Goal: Task Accomplishment & Management: Use online tool/utility

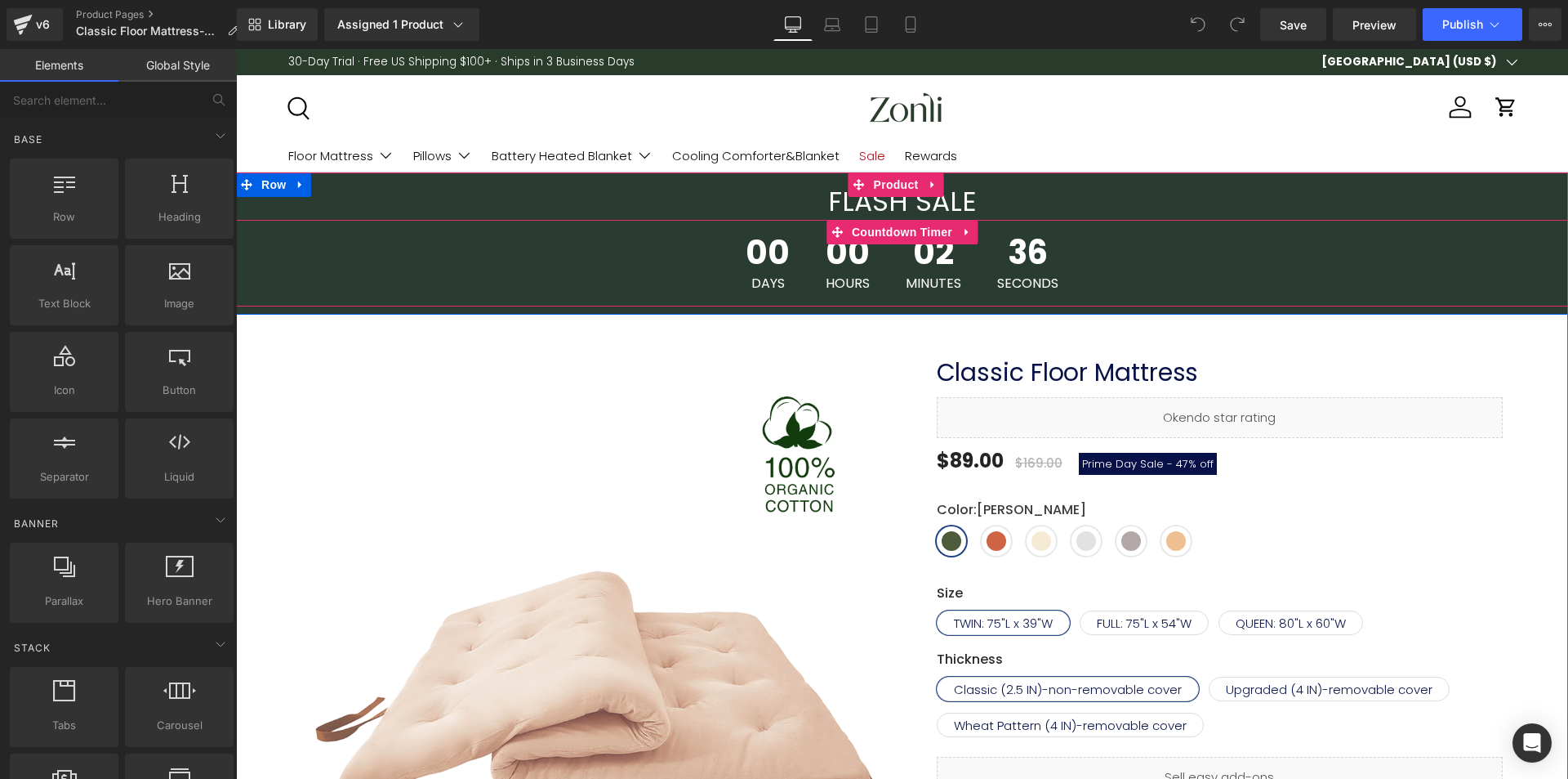
click at [892, 221] on span "Countdown Timer" at bounding box center [901, 232] width 109 height 24
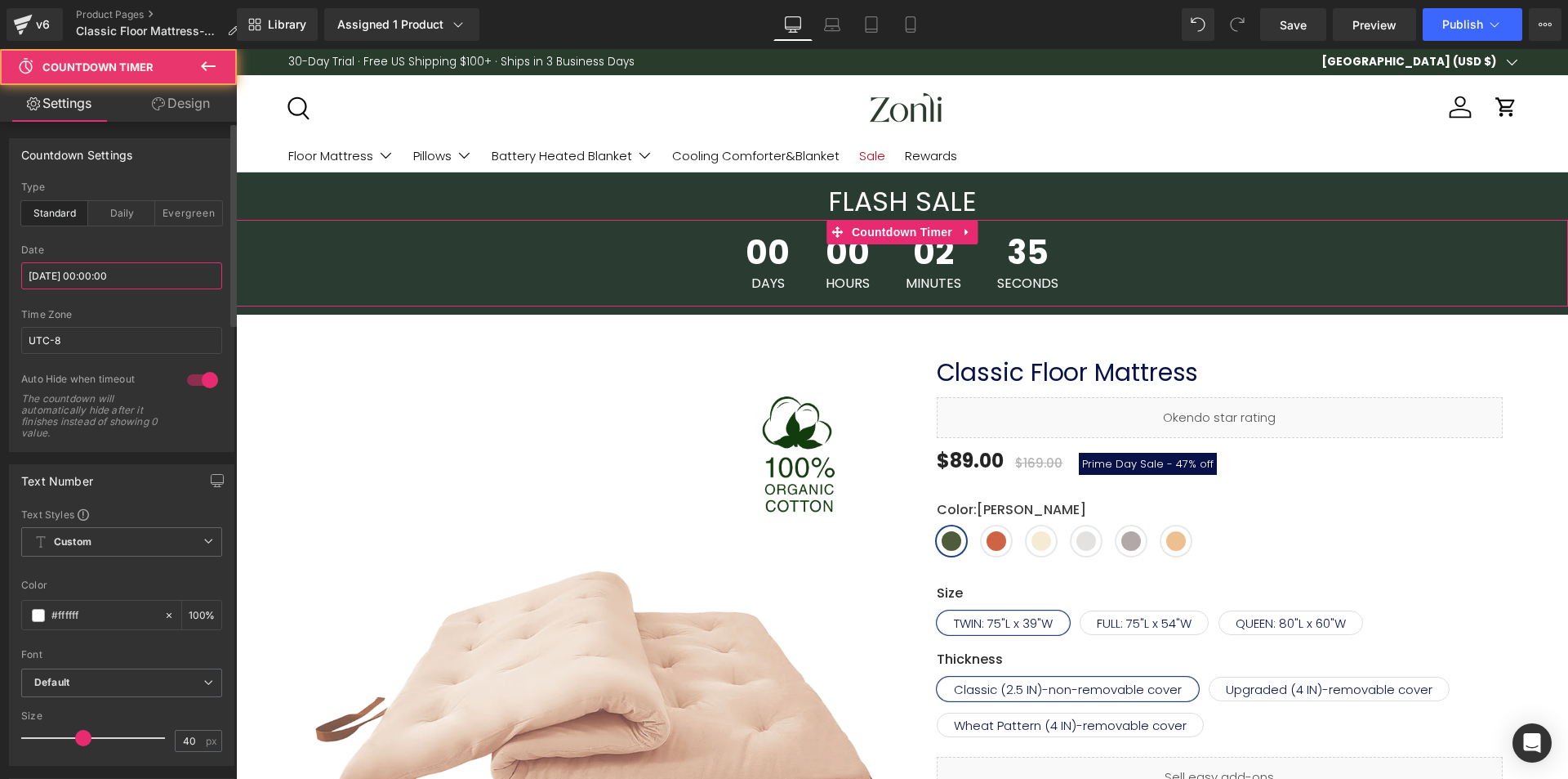
click at [127, 268] on input "[DATE] 00:00:00" at bounding box center [121, 276] width 201 height 27
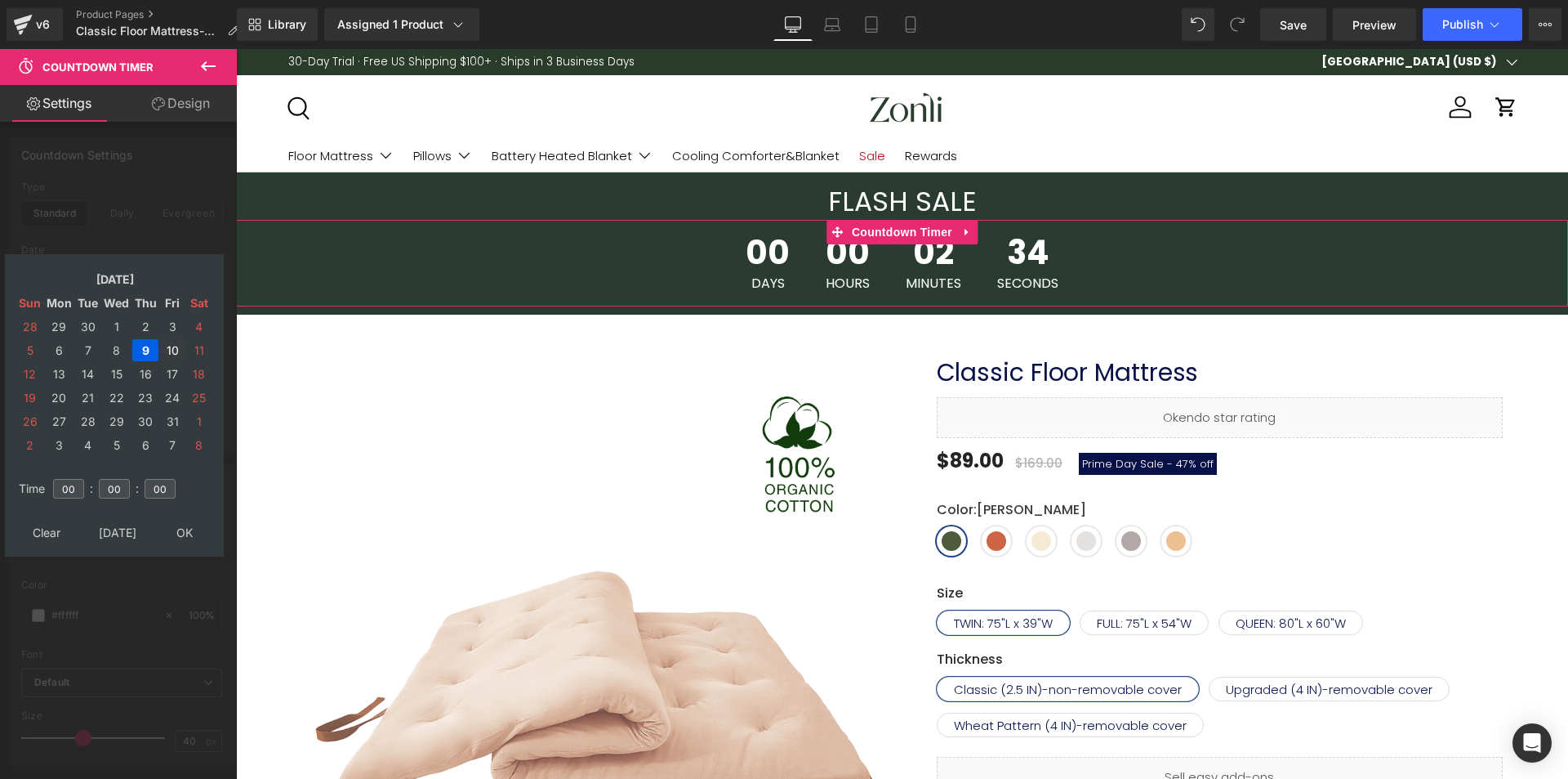
click at [165, 349] on td "10" at bounding box center [172, 349] width 24 height 23
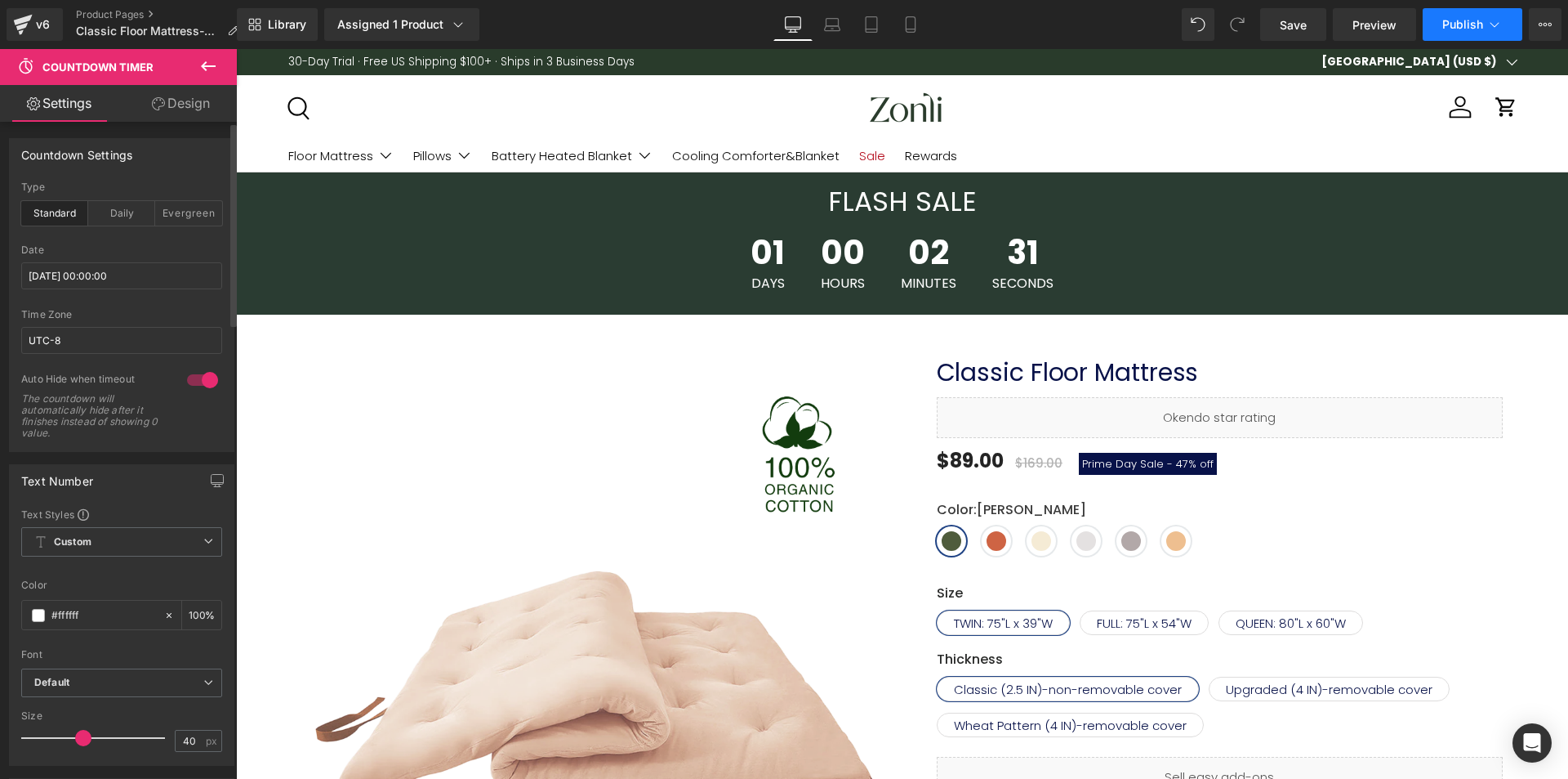
click at [1452, 23] on span "Publish" at bounding box center [1462, 23] width 41 height 13
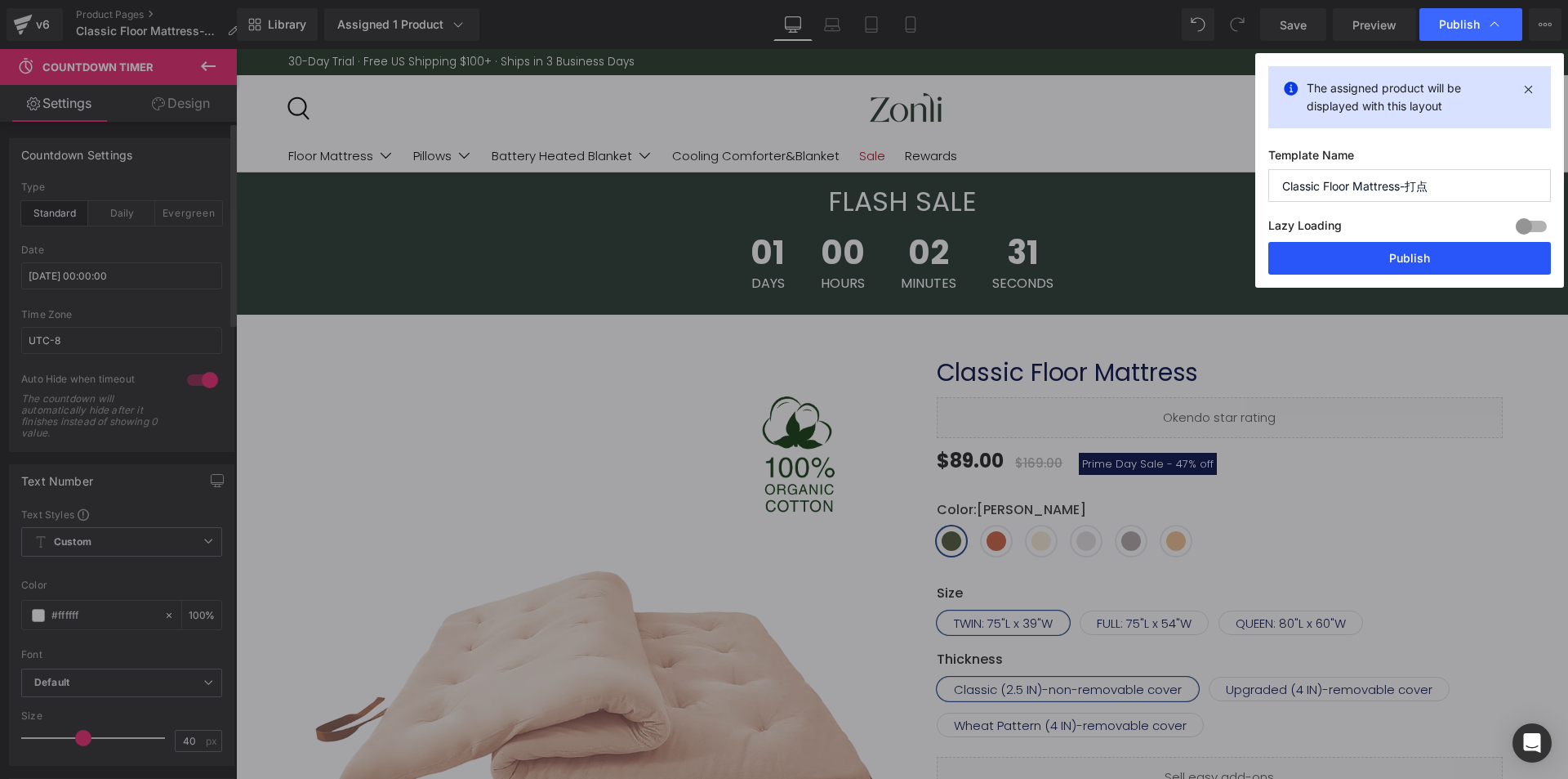
click at [1401, 269] on button "Publish" at bounding box center [1409, 257] width 283 height 32
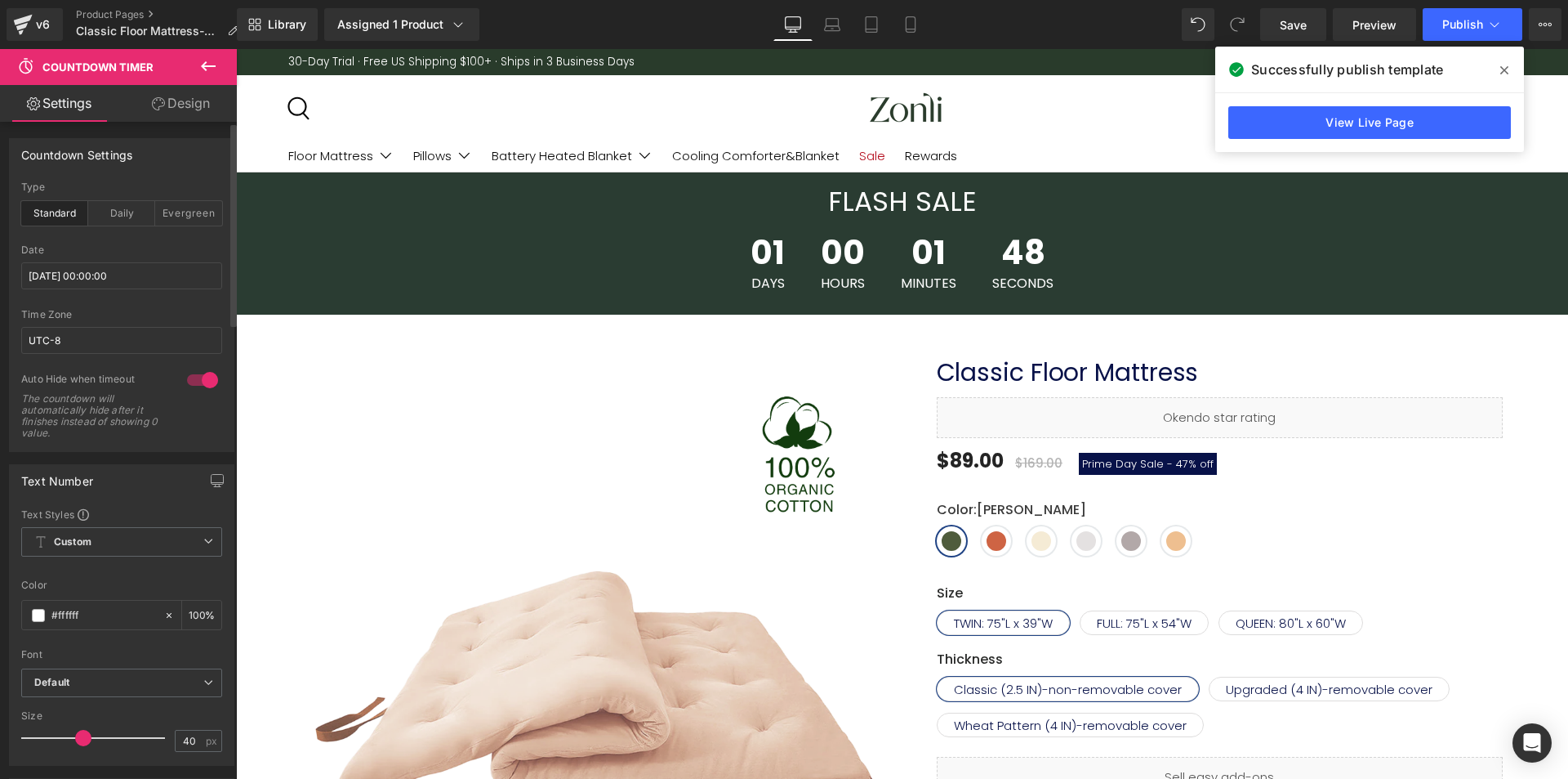
click at [1501, 67] on icon at bounding box center [1503, 69] width 8 height 13
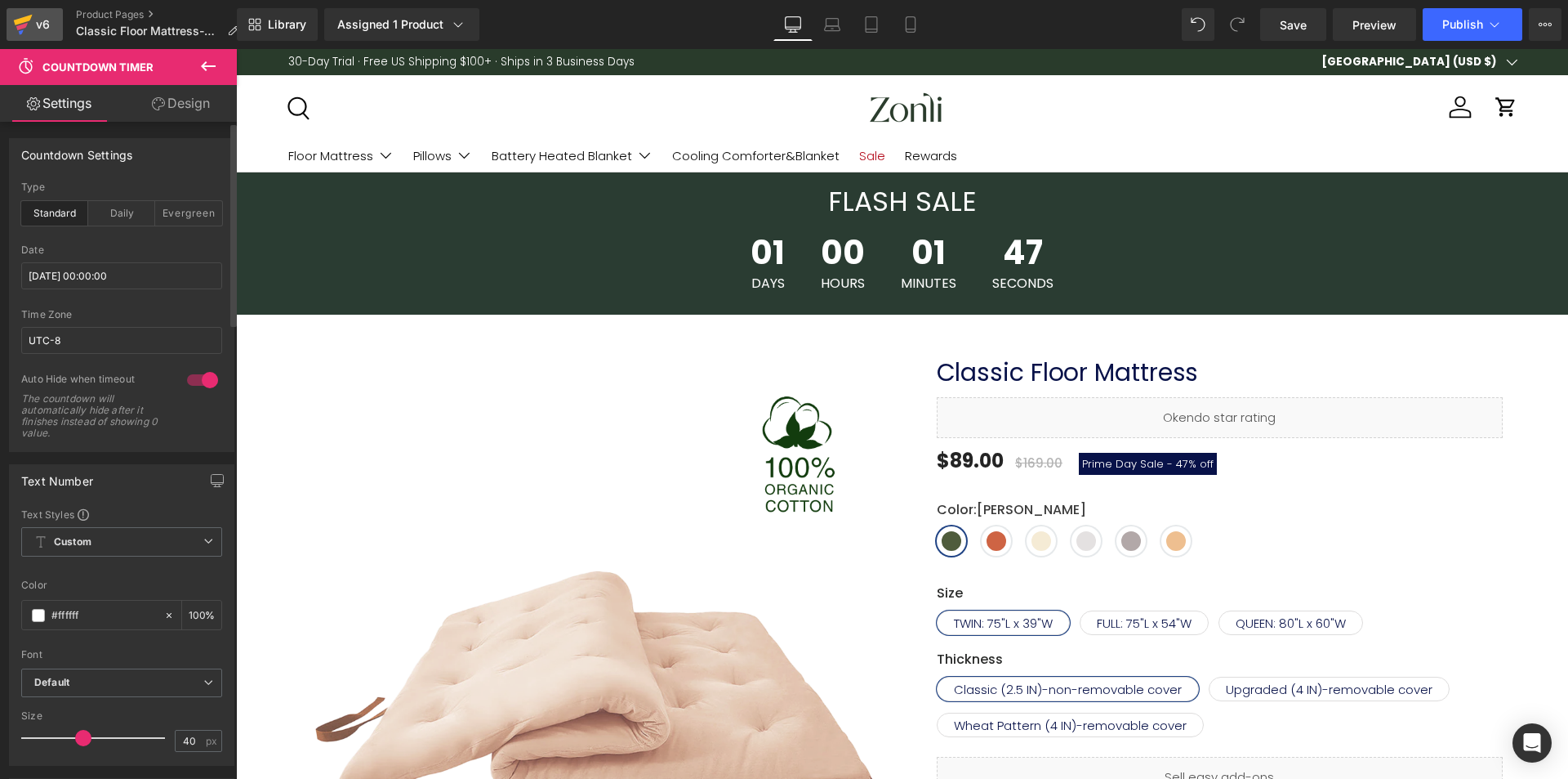
click at [28, 23] on icon at bounding box center [22, 24] width 20 height 41
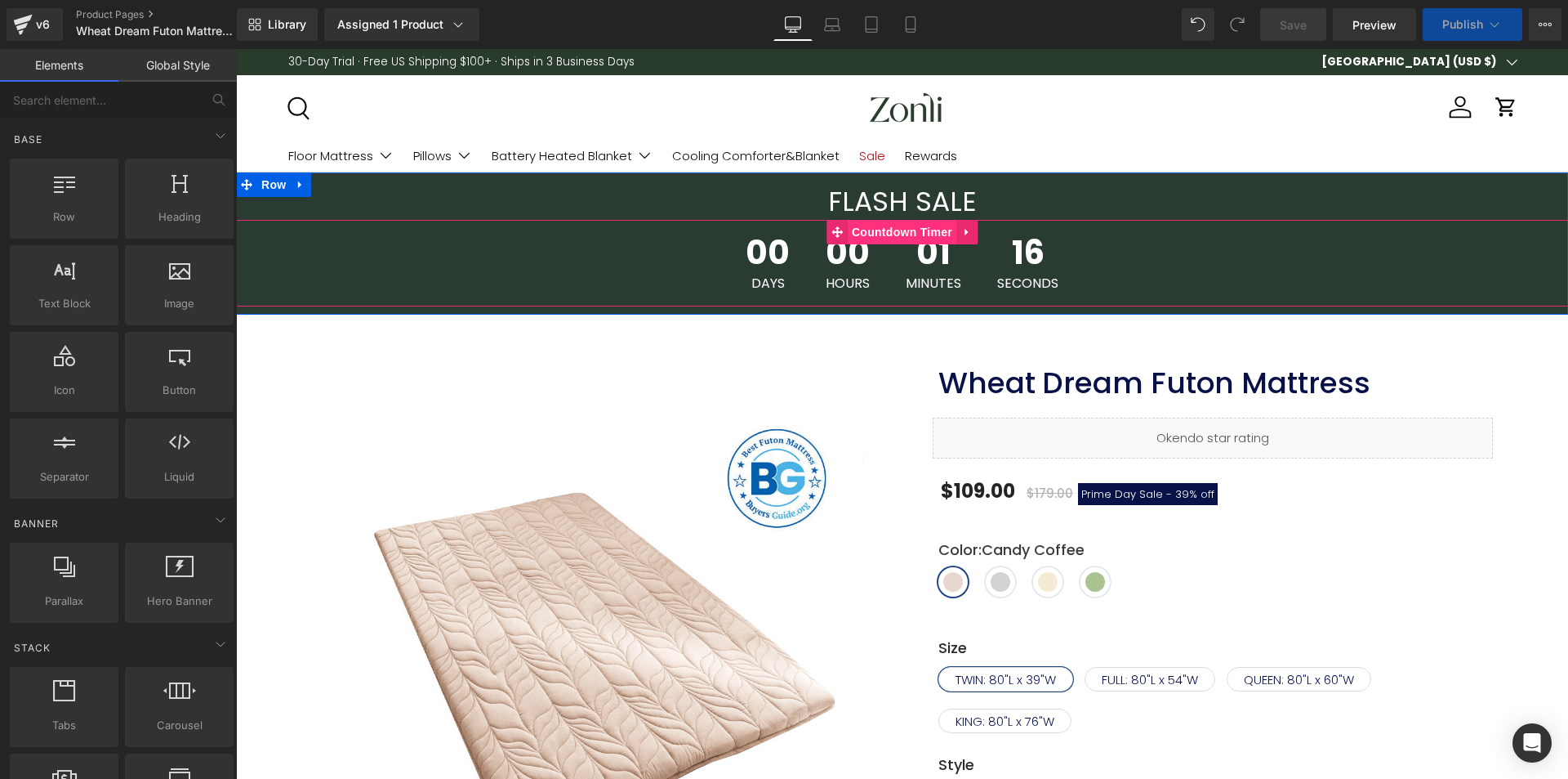
click at [902, 235] on span "Countdown Timer" at bounding box center [901, 232] width 109 height 24
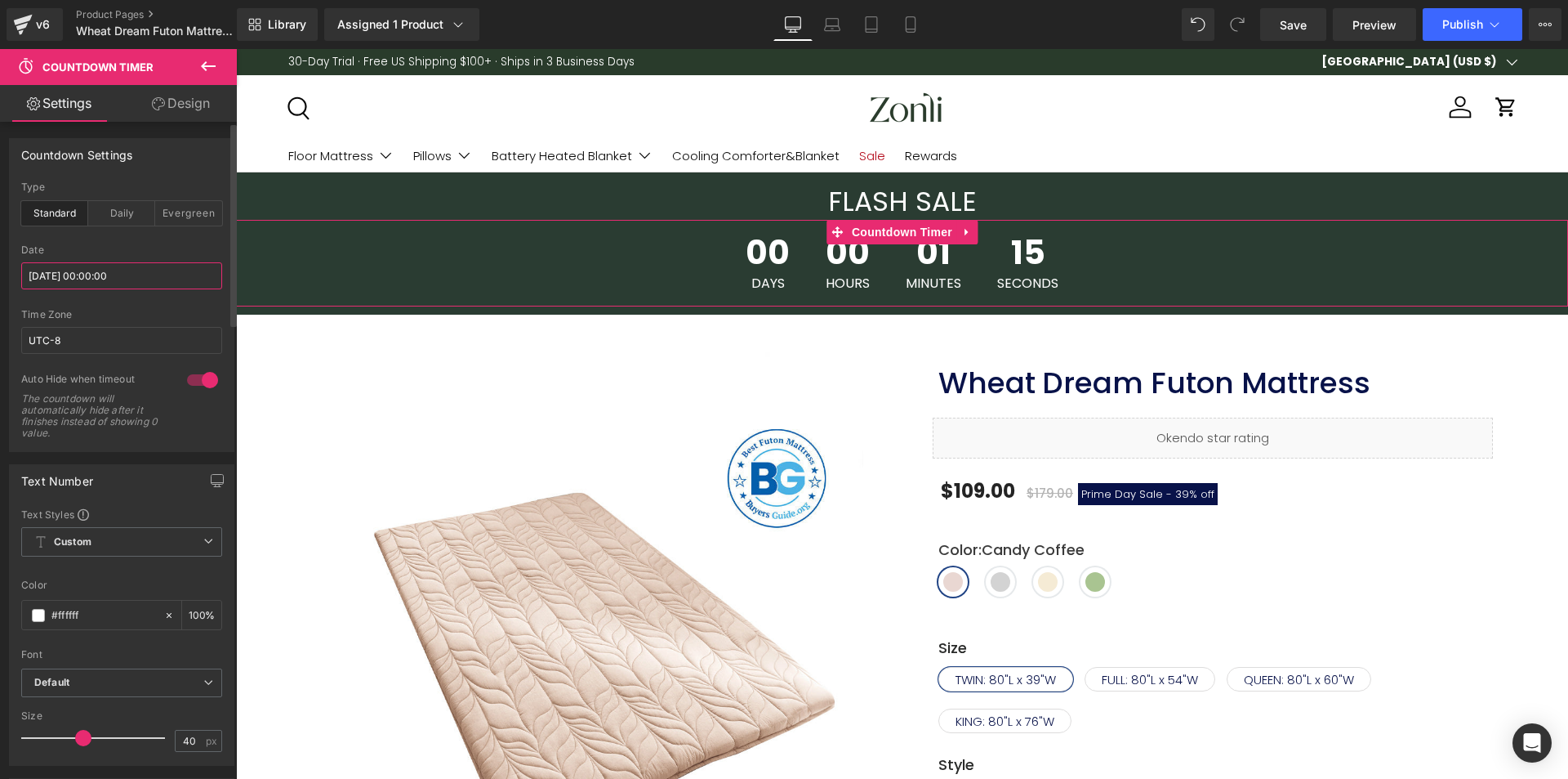
click at [102, 267] on input "[DATE] 00:00:00" at bounding box center [121, 276] width 201 height 27
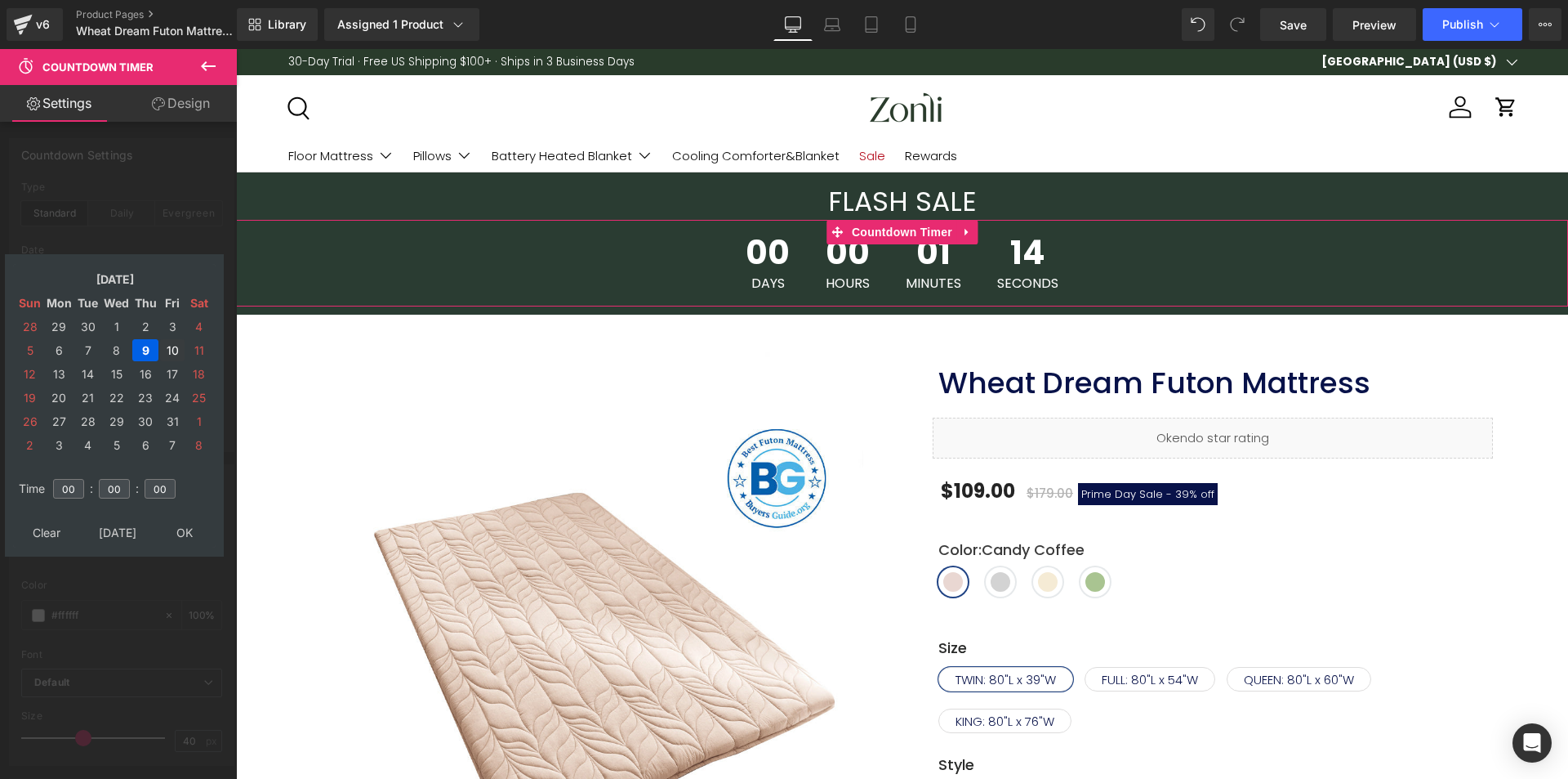
click at [167, 352] on td "10" at bounding box center [172, 349] width 24 height 23
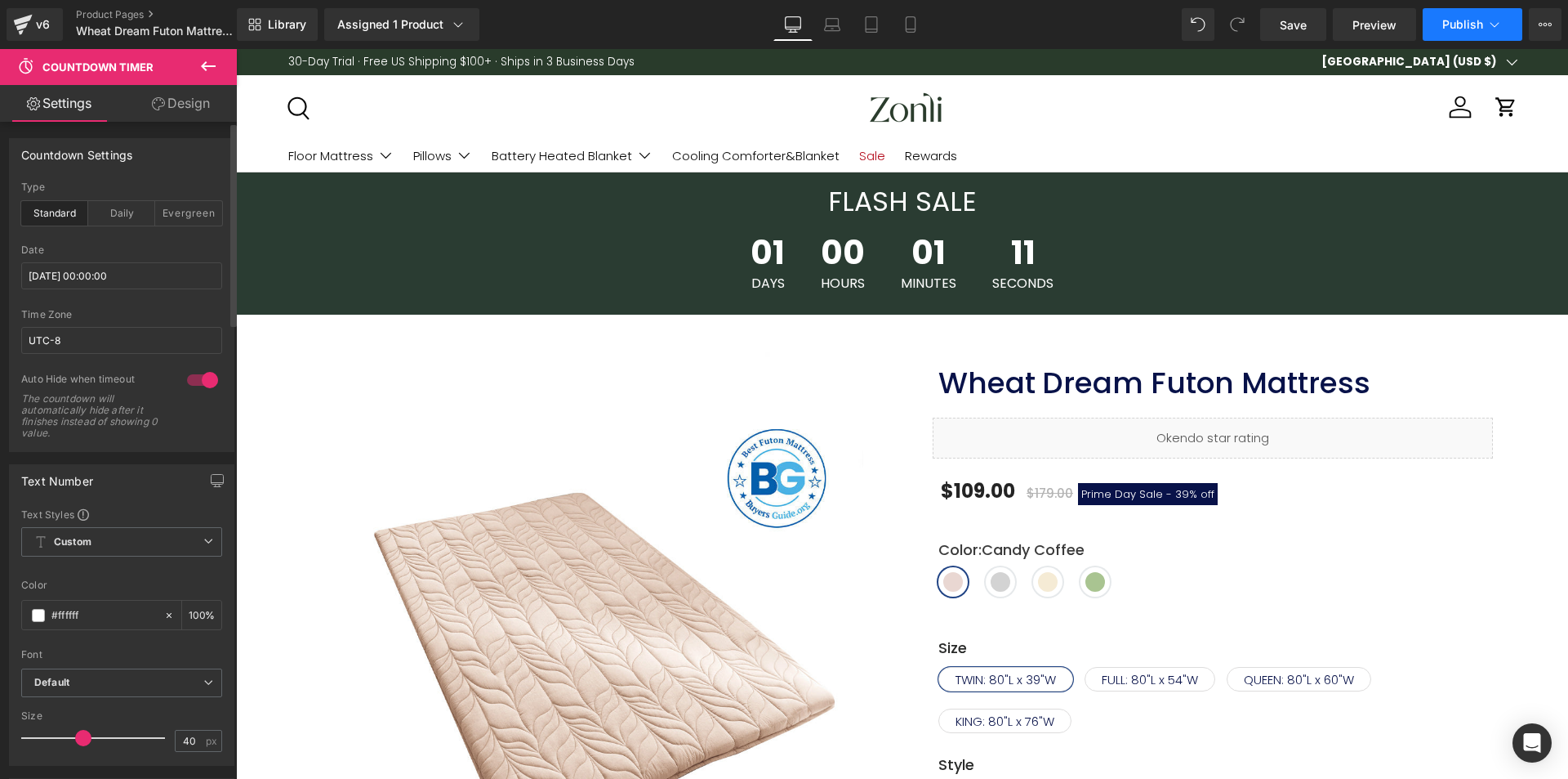
click at [1477, 28] on span "Publish" at bounding box center [1462, 23] width 41 height 13
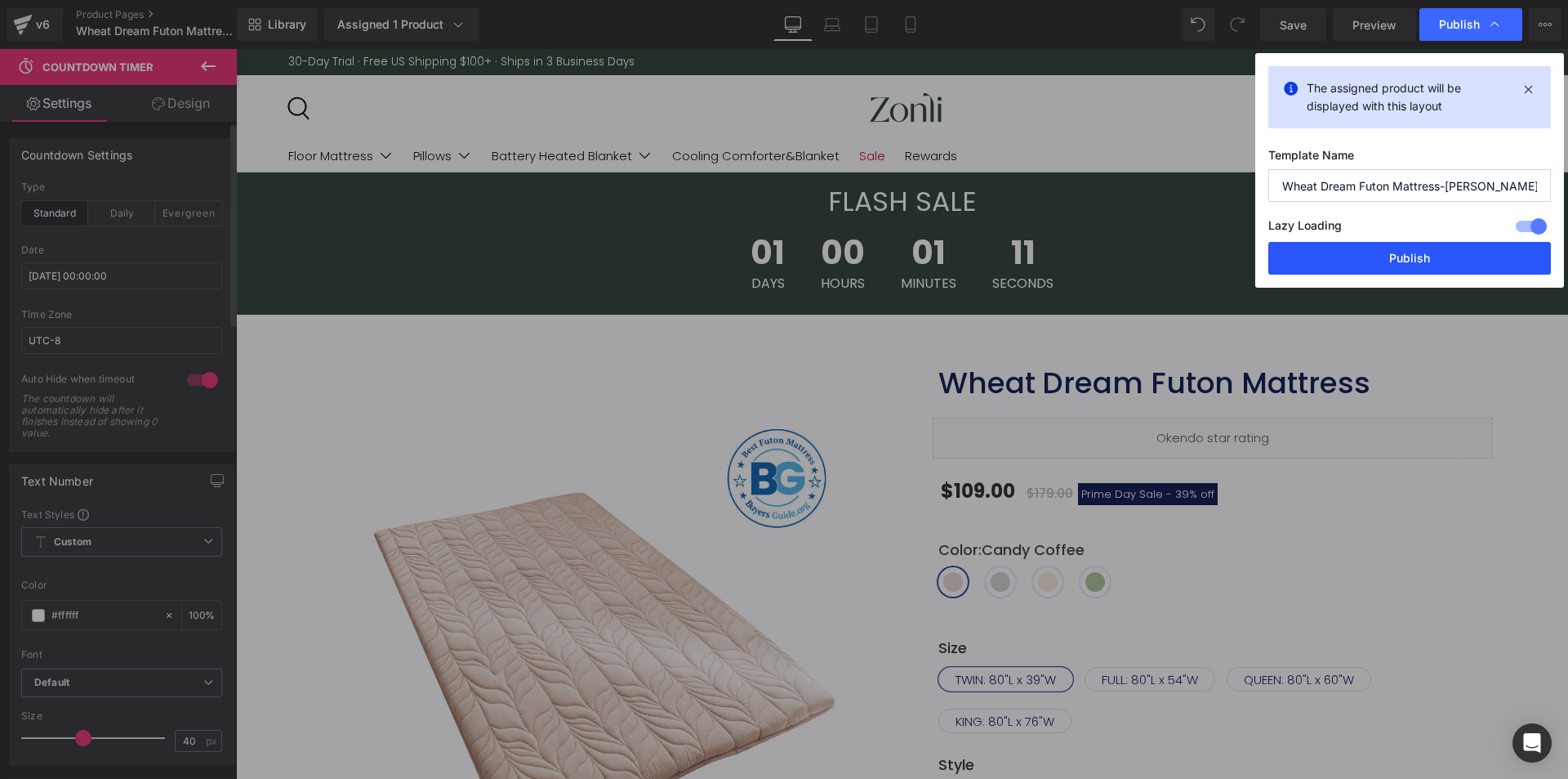
click at [1436, 254] on button "Publish" at bounding box center [1409, 257] width 283 height 32
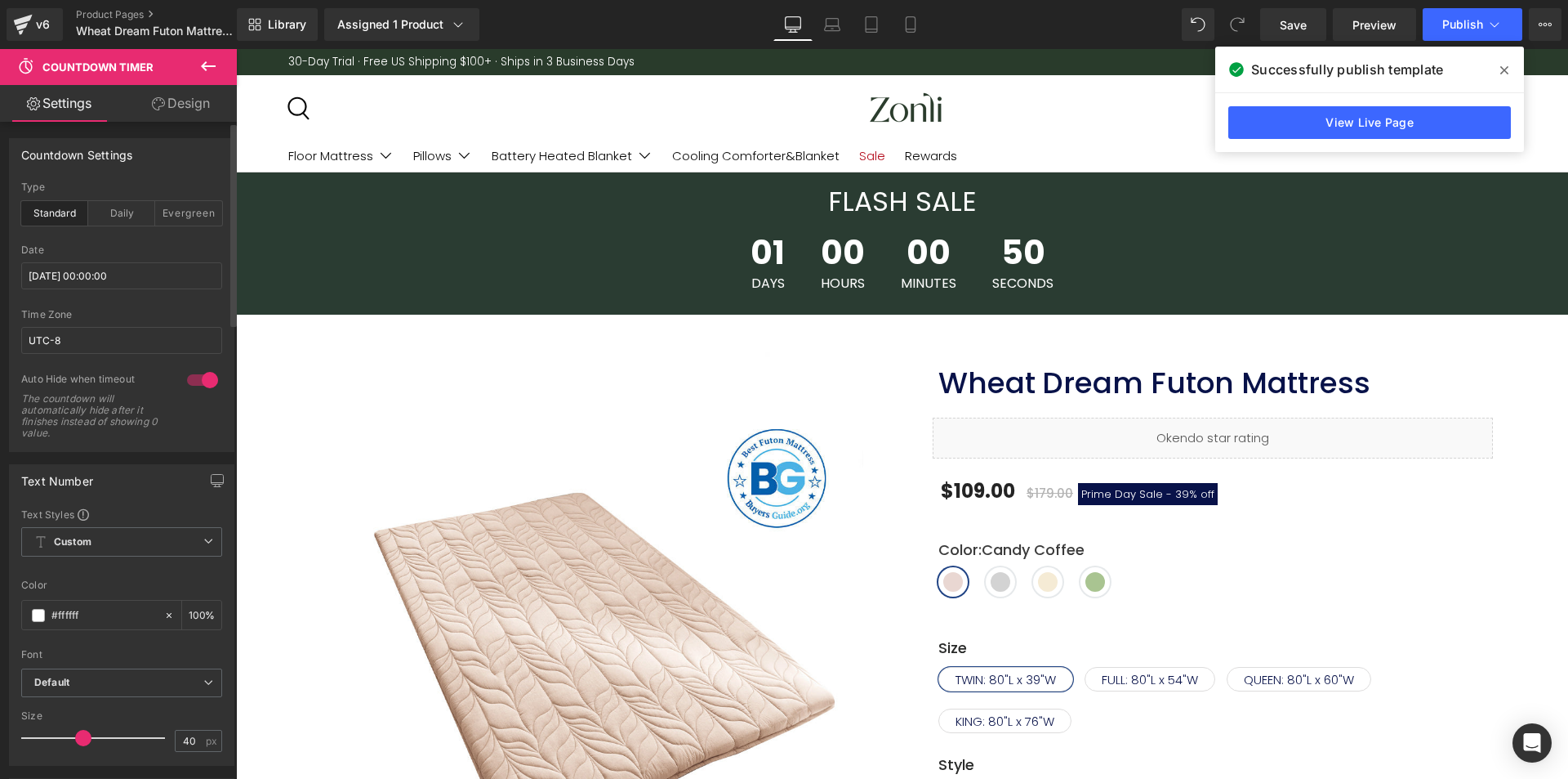
click at [1498, 71] on span at bounding box center [1503, 69] width 26 height 26
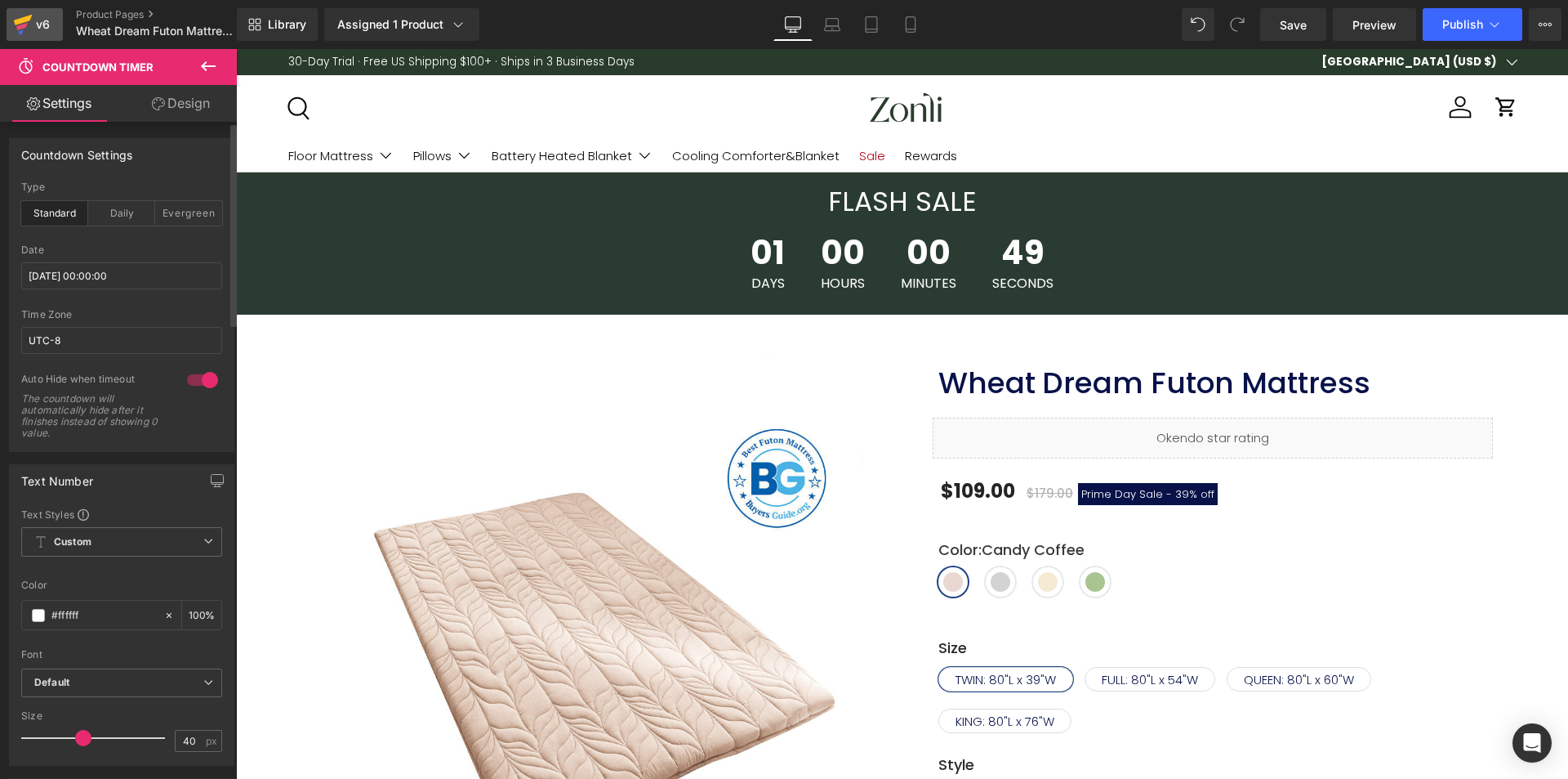
click at [41, 22] on div "v6" at bounding box center [42, 24] width 21 height 22
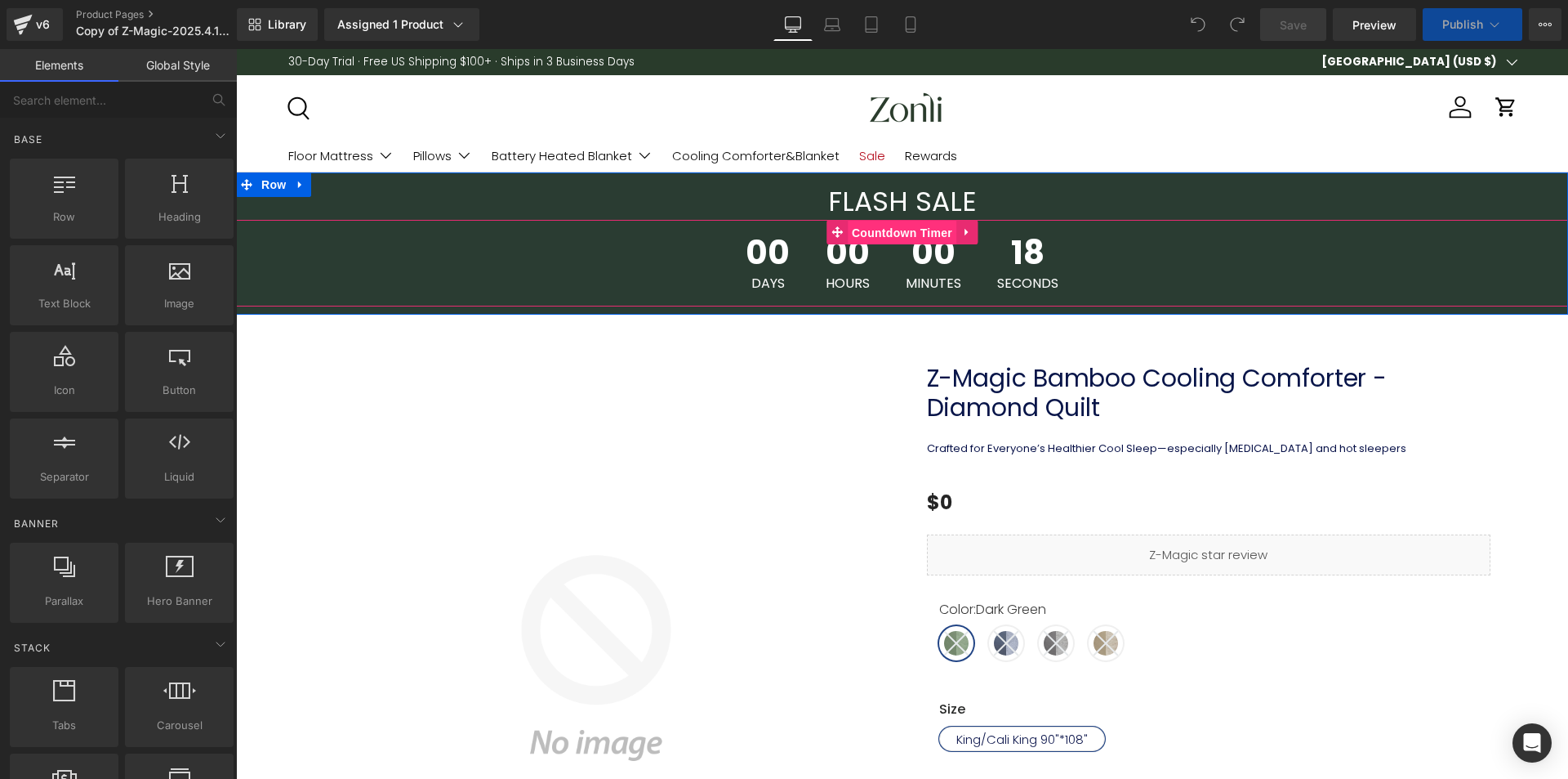
click at [882, 231] on span "Countdown Timer" at bounding box center [901, 232] width 109 height 24
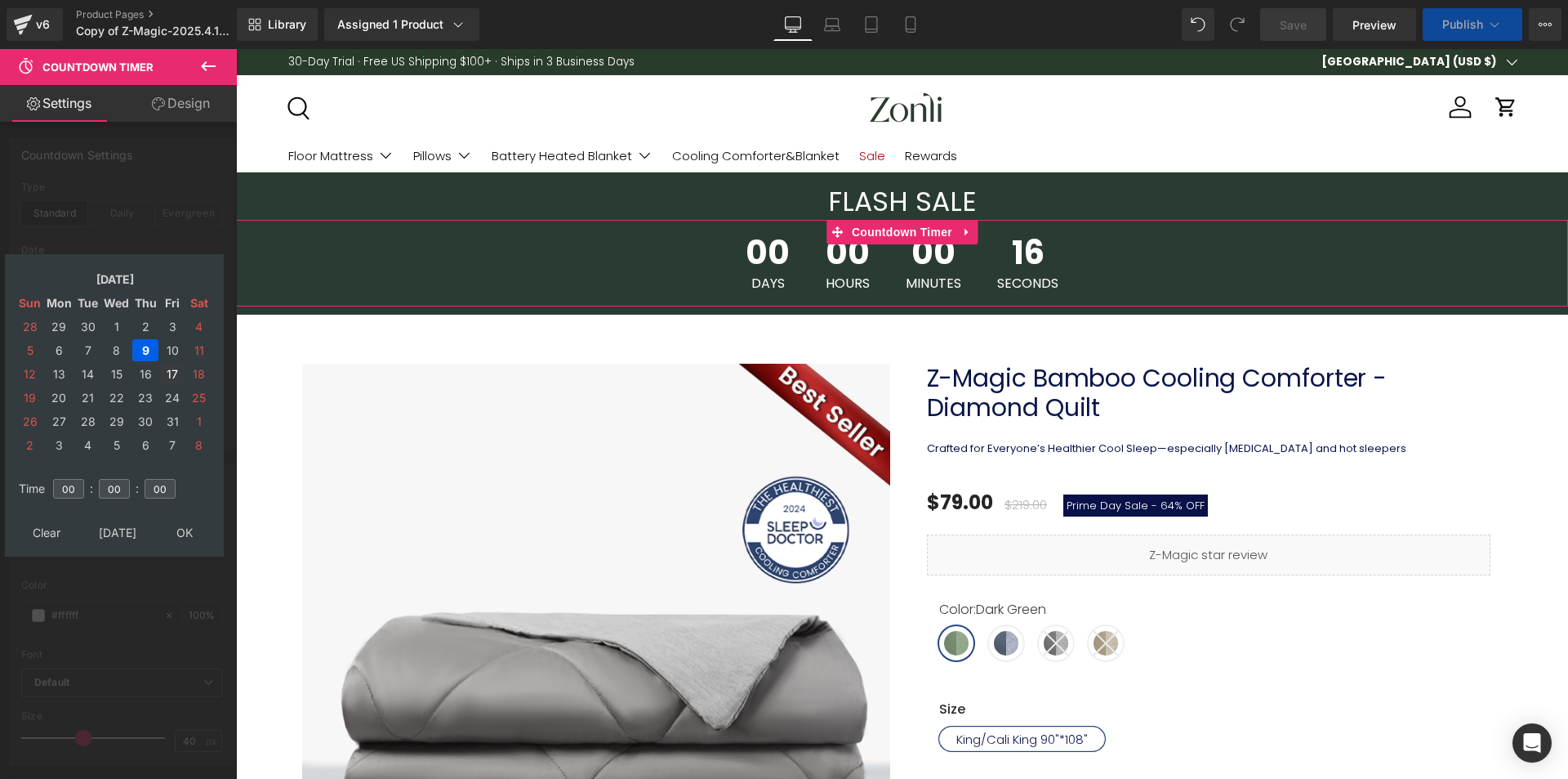
click at [170, 352] on td "10" at bounding box center [172, 349] width 24 height 23
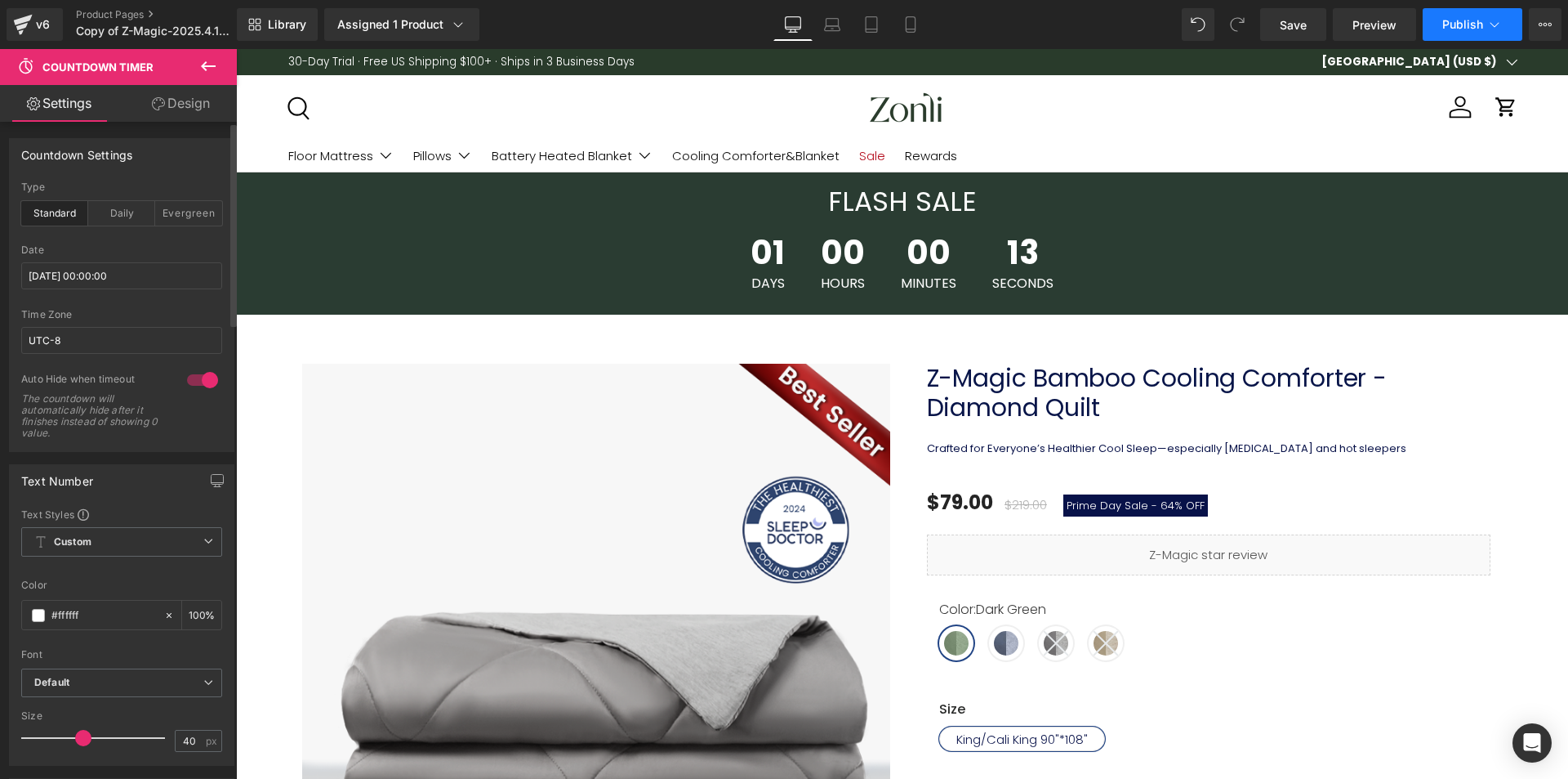
click at [1457, 14] on button "Publish" at bounding box center [1472, 23] width 100 height 32
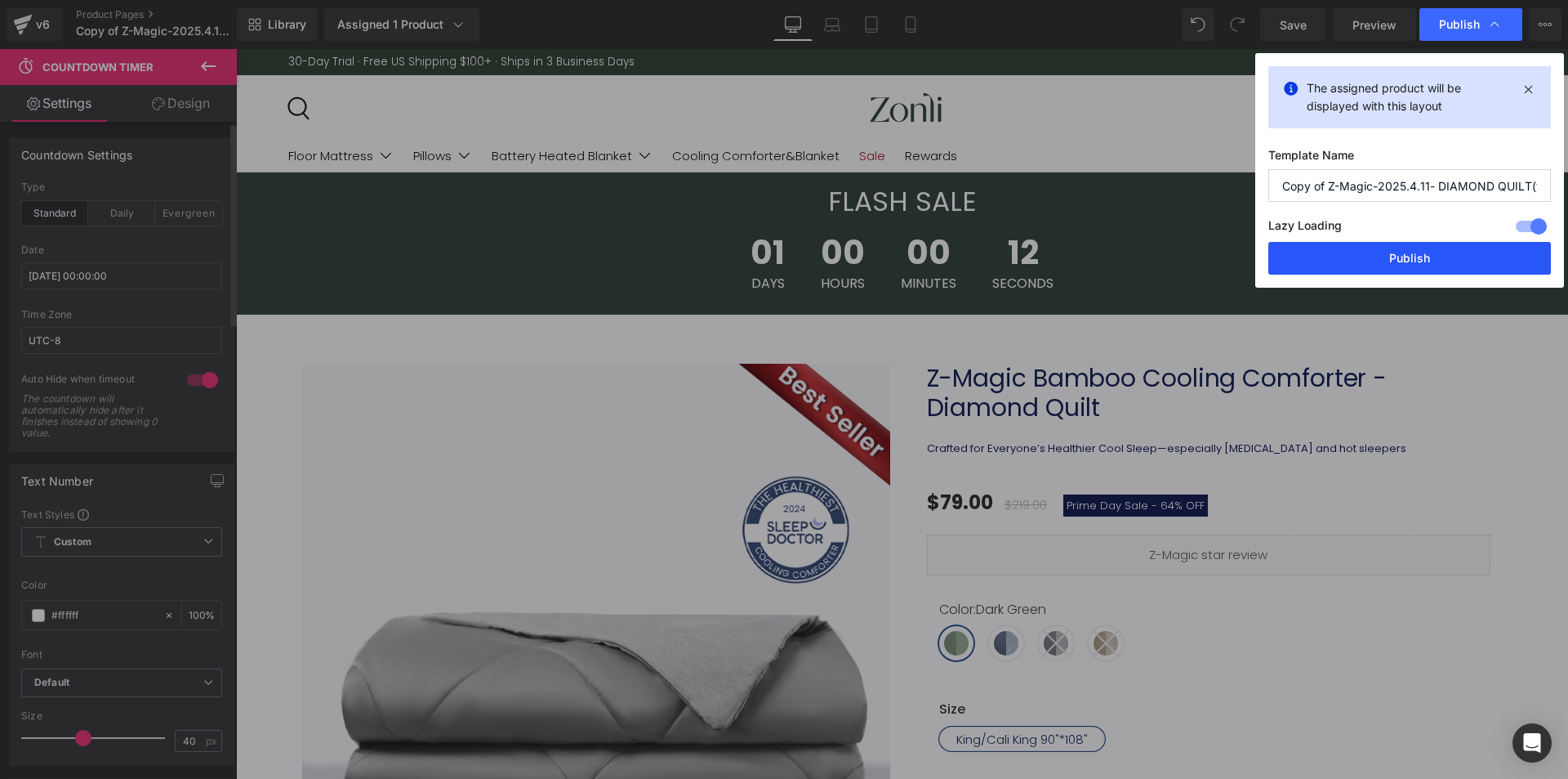
click at [1421, 245] on button "Publish" at bounding box center [1409, 257] width 283 height 32
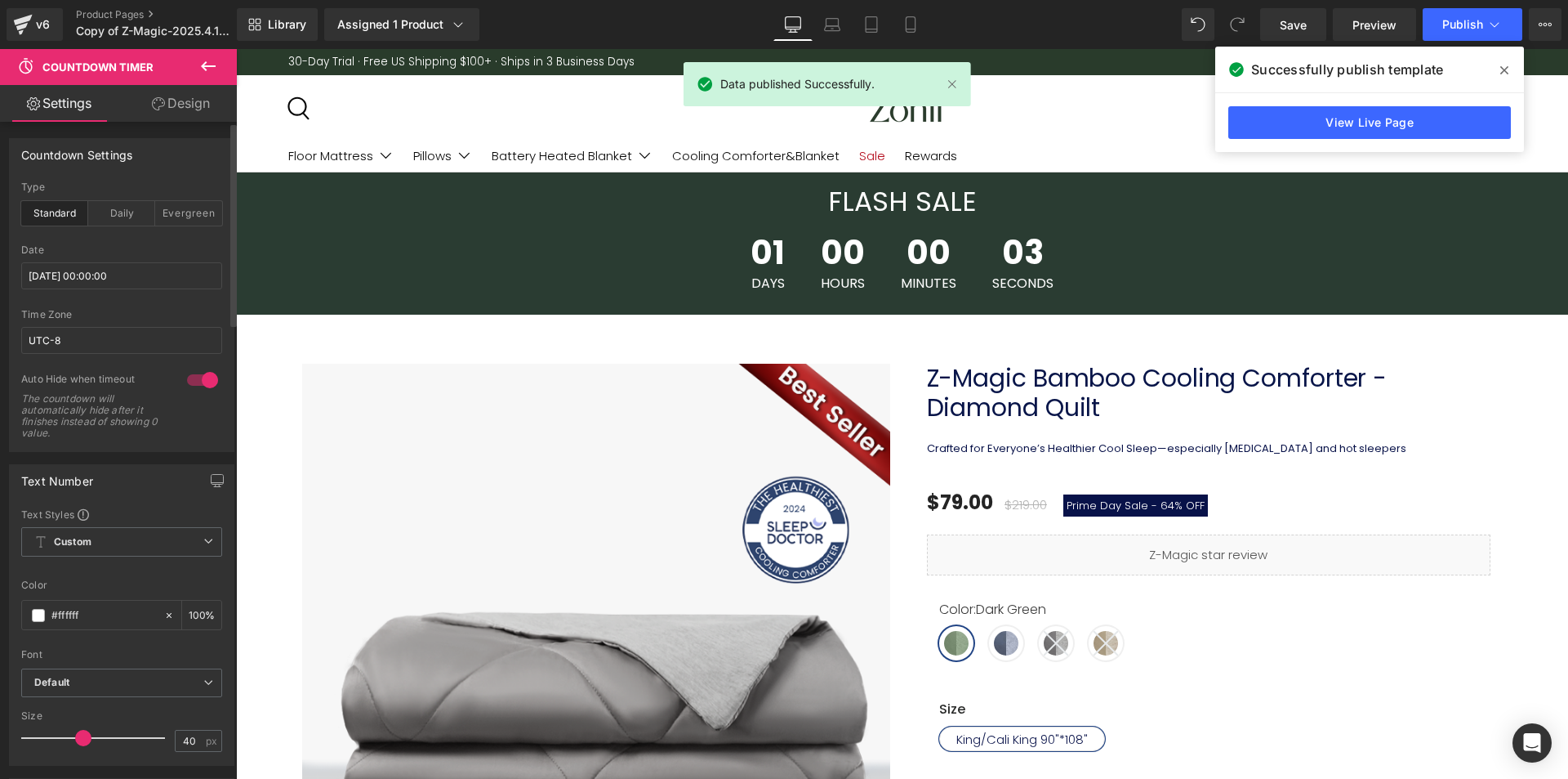
drag, startPoint x: 1504, startPoint y: 68, endPoint x: 214, endPoint y: 23, distance: 1290.8
click at [1504, 68] on icon at bounding box center [1503, 69] width 8 height 13
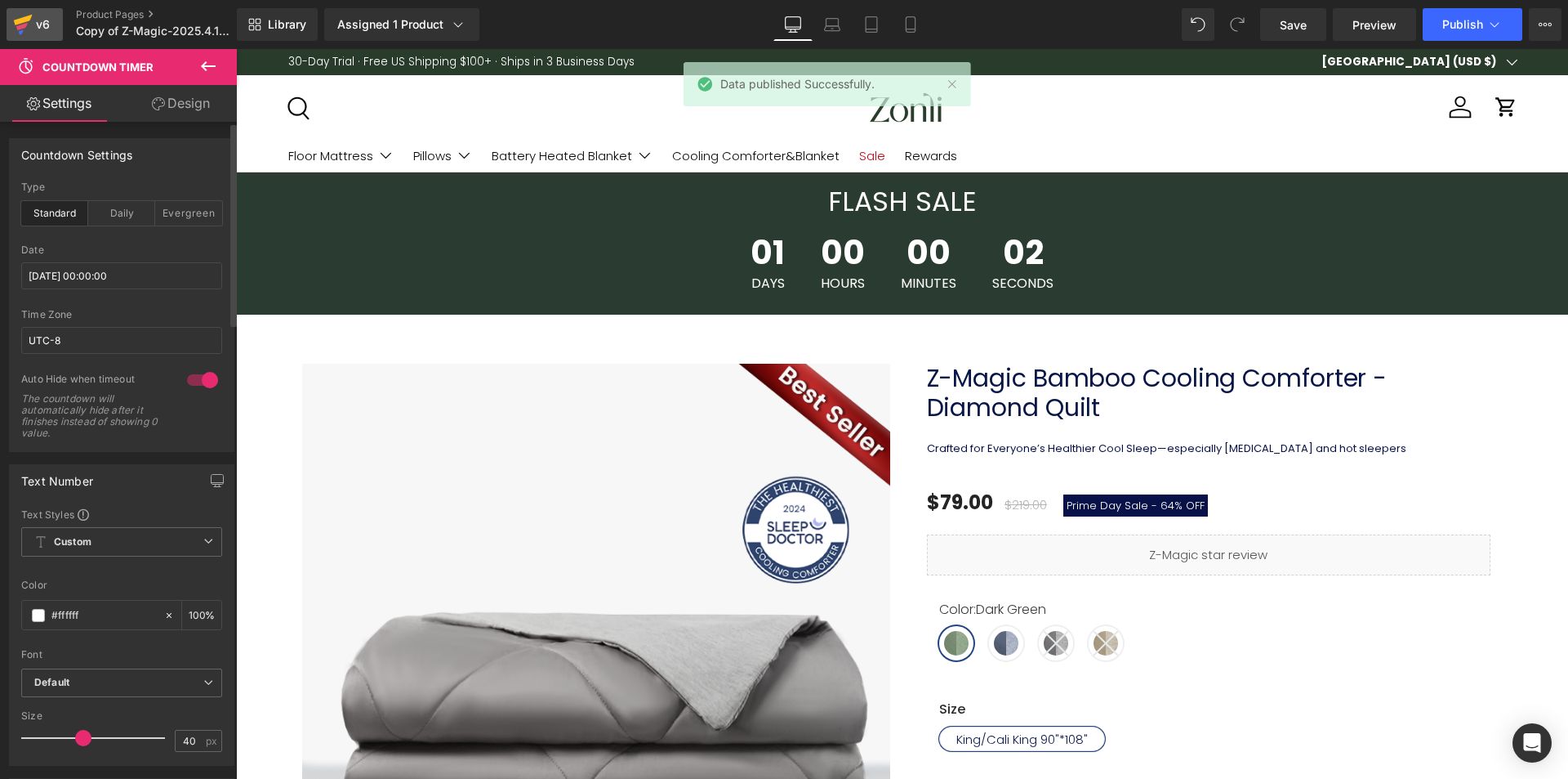
click at [40, 14] on div "v6" at bounding box center [42, 24] width 21 height 22
